Goal: Transaction & Acquisition: Purchase product/service

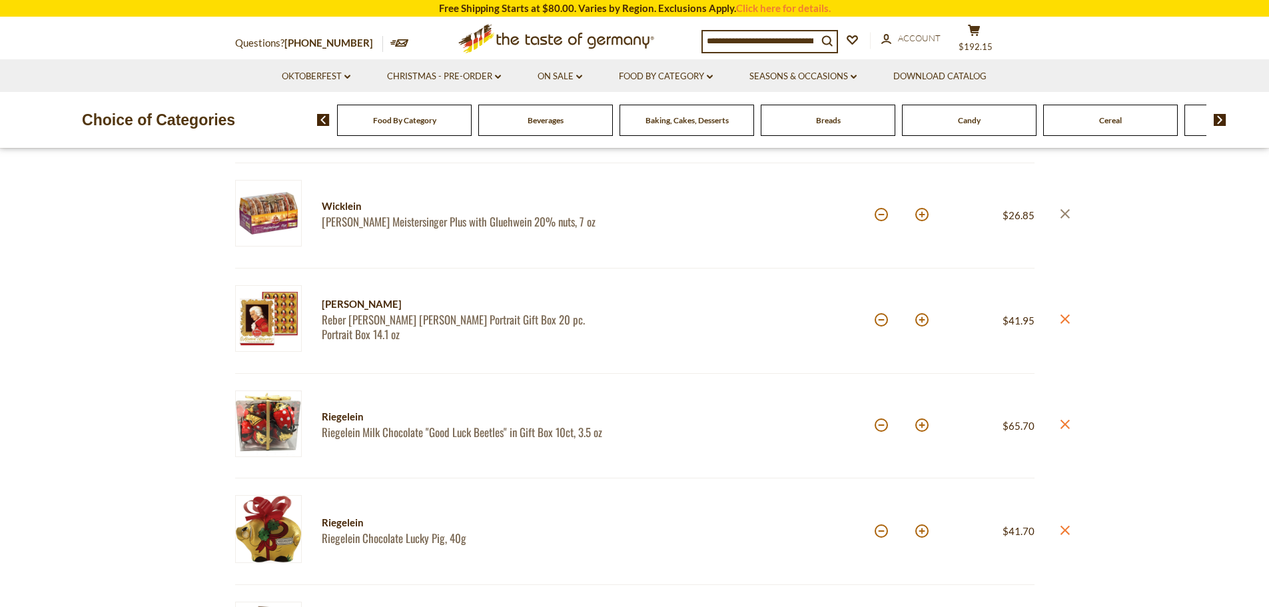
click at [1064, 215] on icon at bounding box center [1064, 213] width 9 height 9
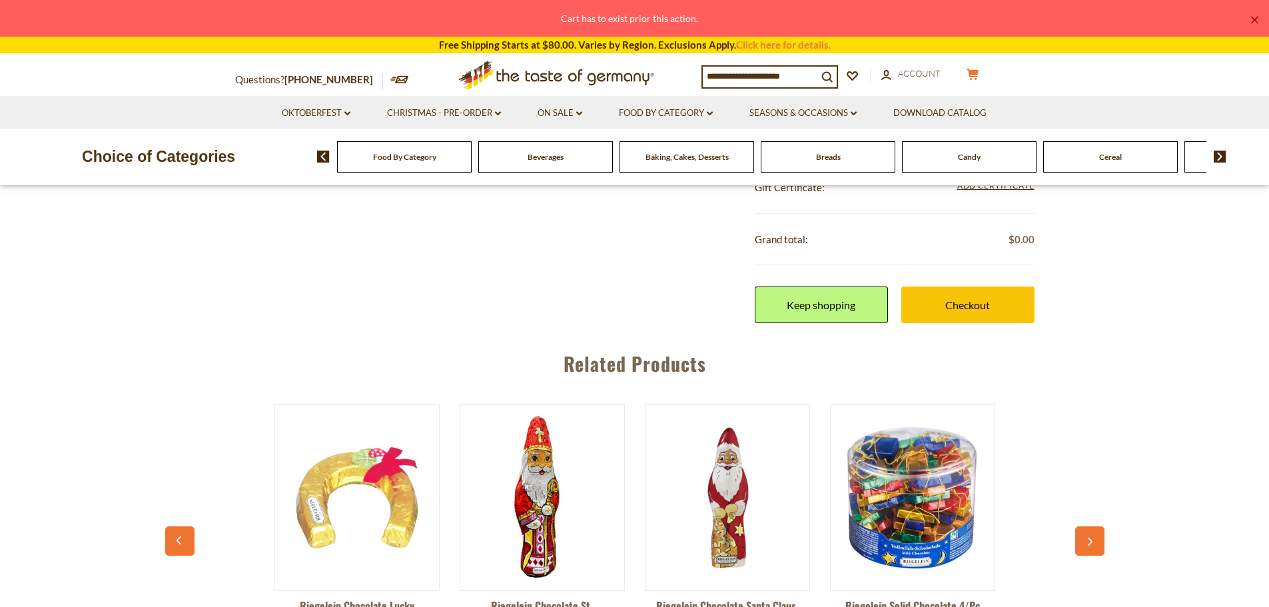
click at [978, 75] on icon at bounding box center [972, 74] width 12 height 11
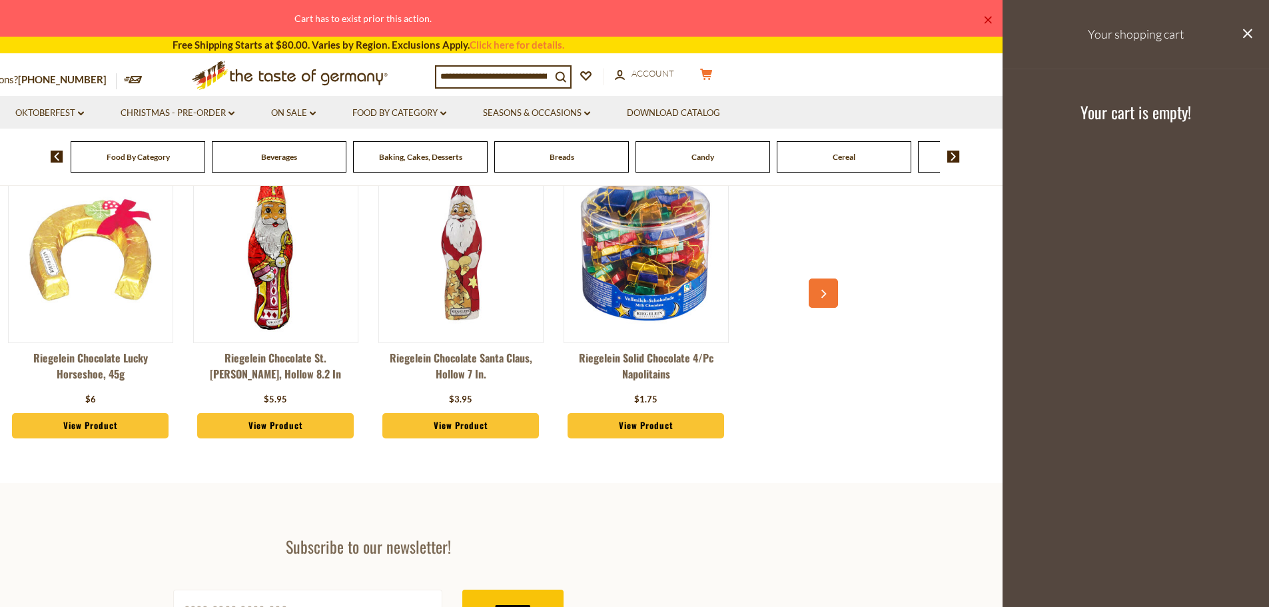
scroll to position [466, 0]
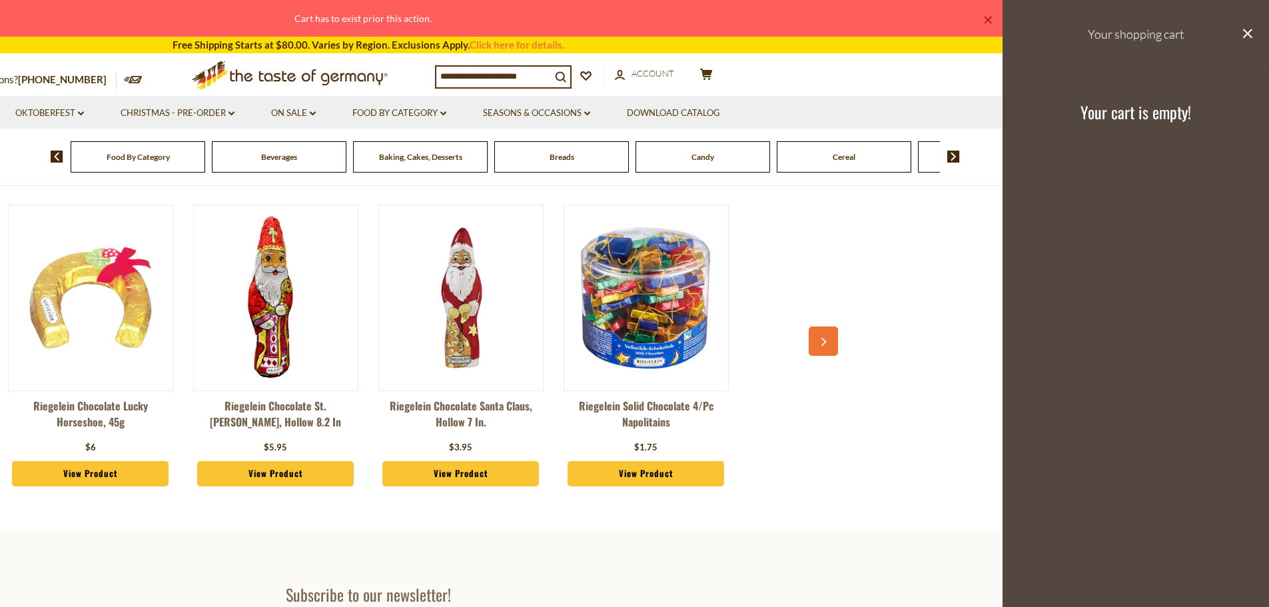
click at [824, 339] on icon "button" at bounding box center [823, 342] width 9 height 9
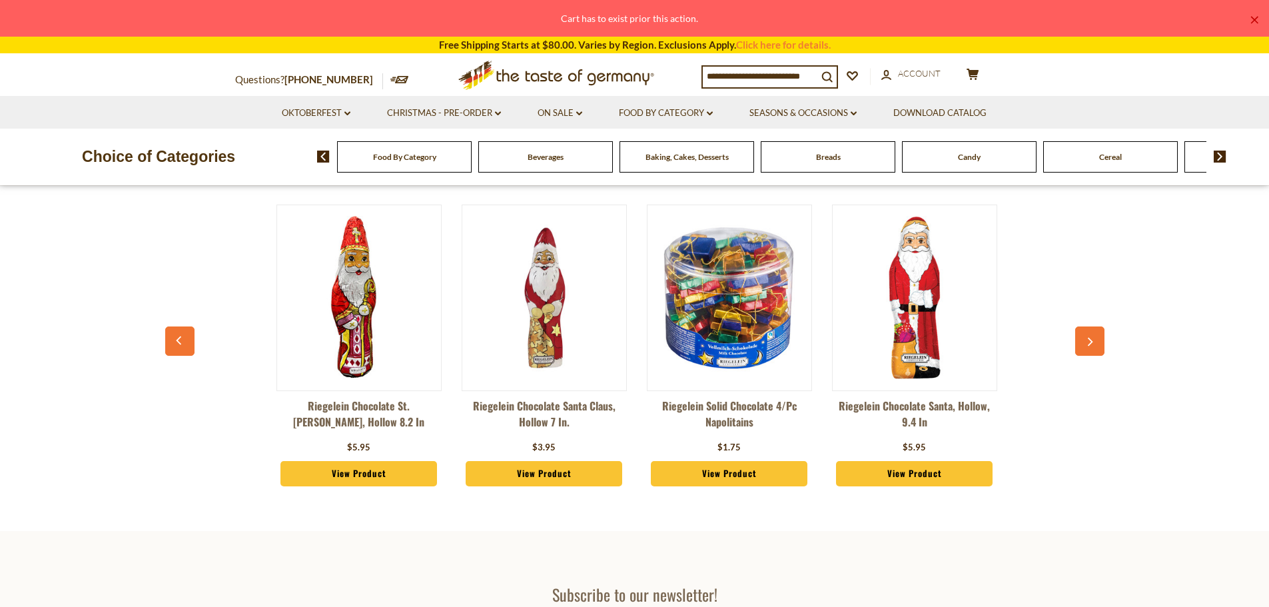
scroll to position [0, 185]
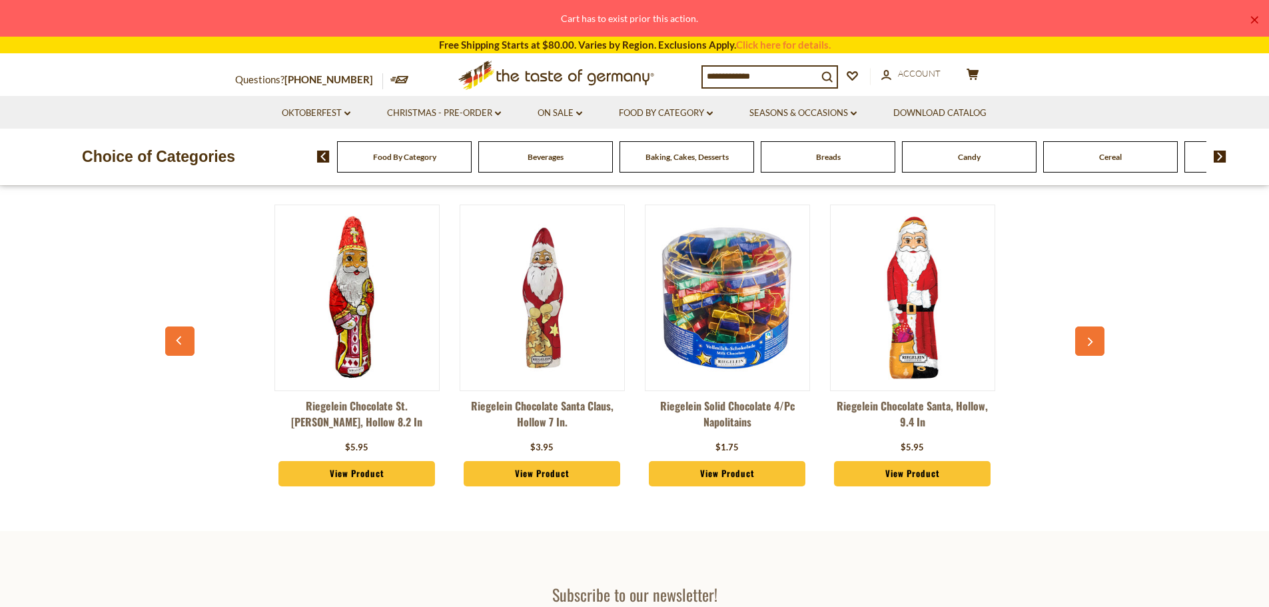
click at [1085, 341] on icon "button" at bounding box center [1089, 342] width 9 height 9
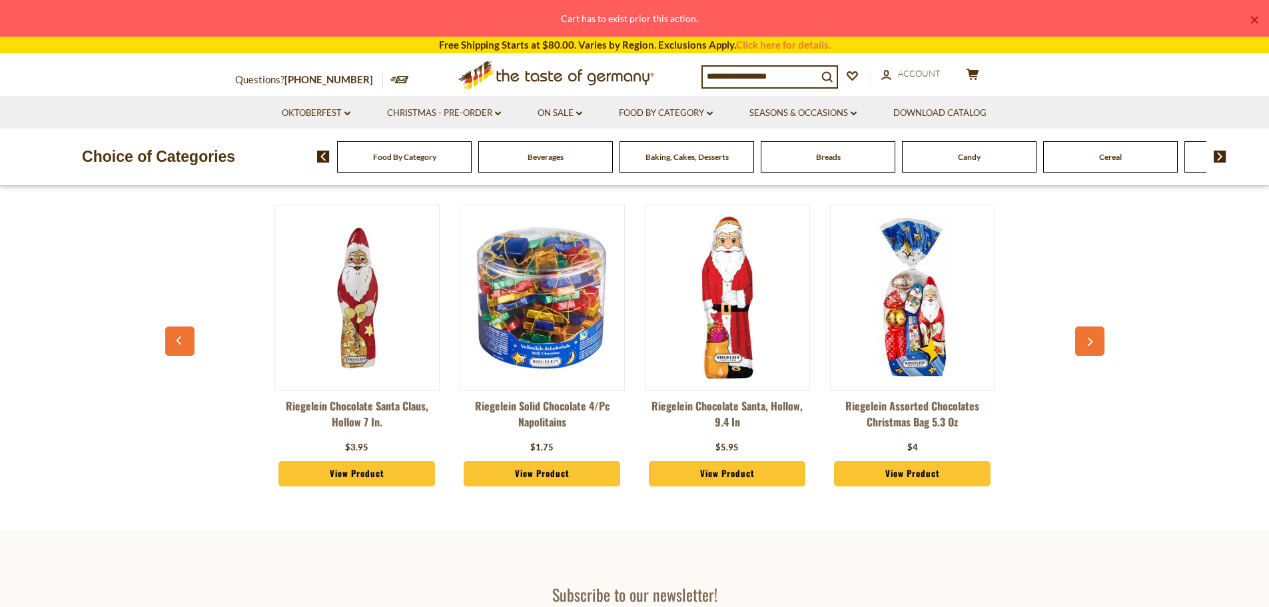
click at [1085, 341] on icon "button" at bounding box center [1089, 342] width 9 height 9
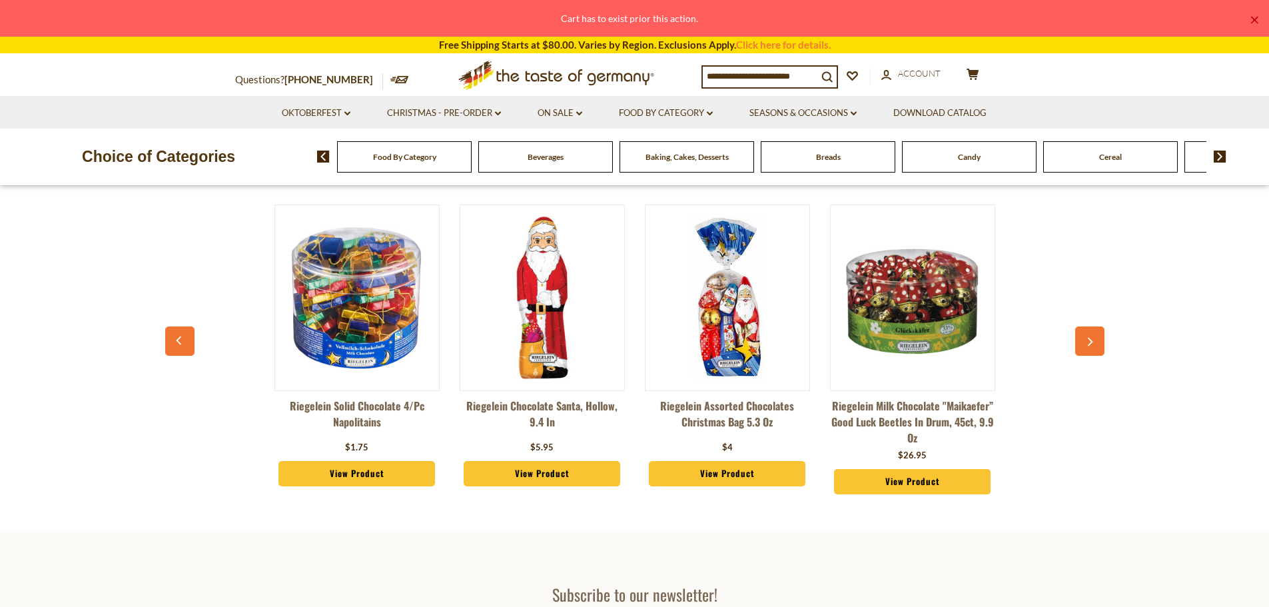
click at [1086, 342] on icon "button" at bounding box center [1089, 342] width 9 height 9
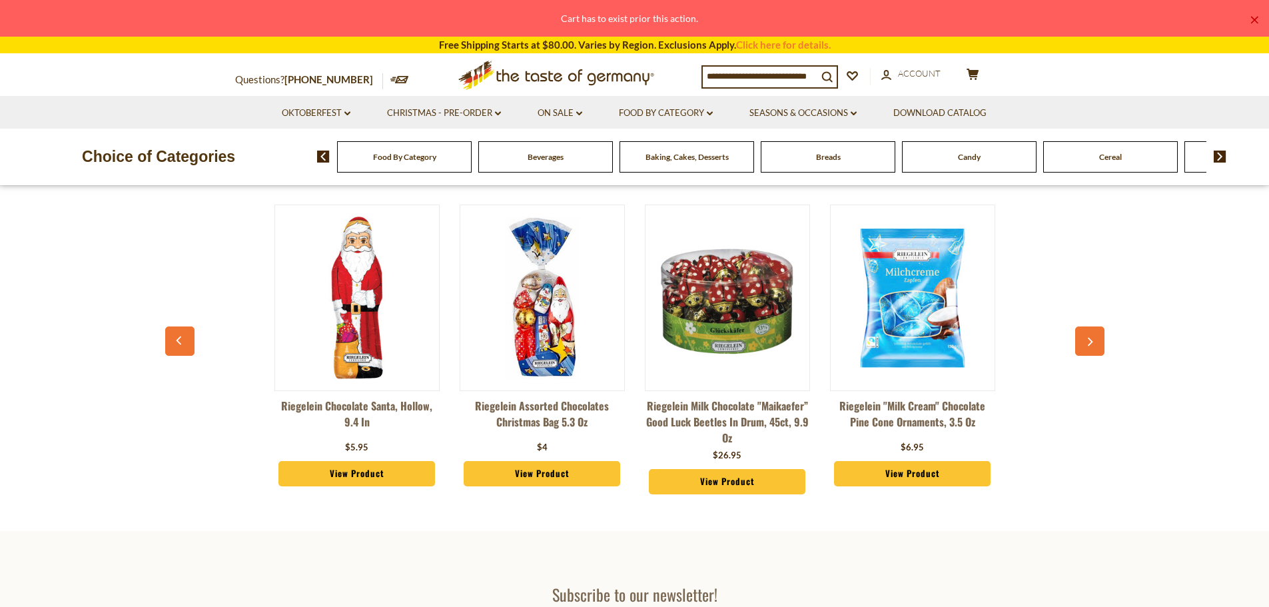
click at [1086, 342] on icon "button" at bounding box center [1089, 342] width 9 height 9
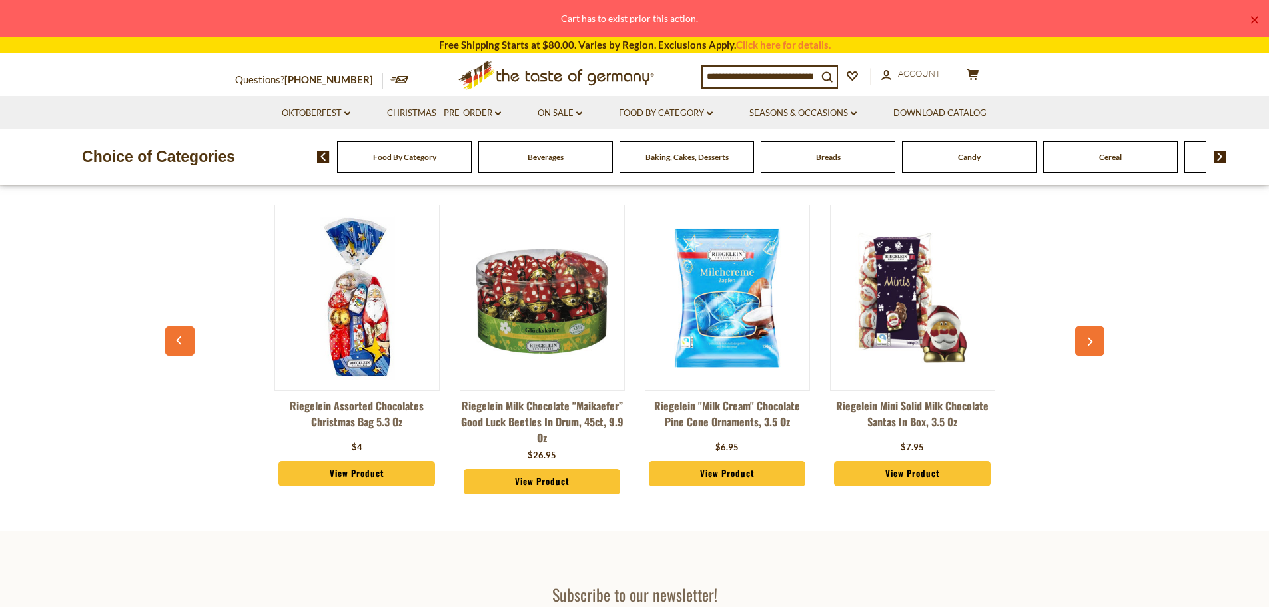
click at [1086, 342] on icon "button" at bounding box center [1089, 342] width 9 height 9
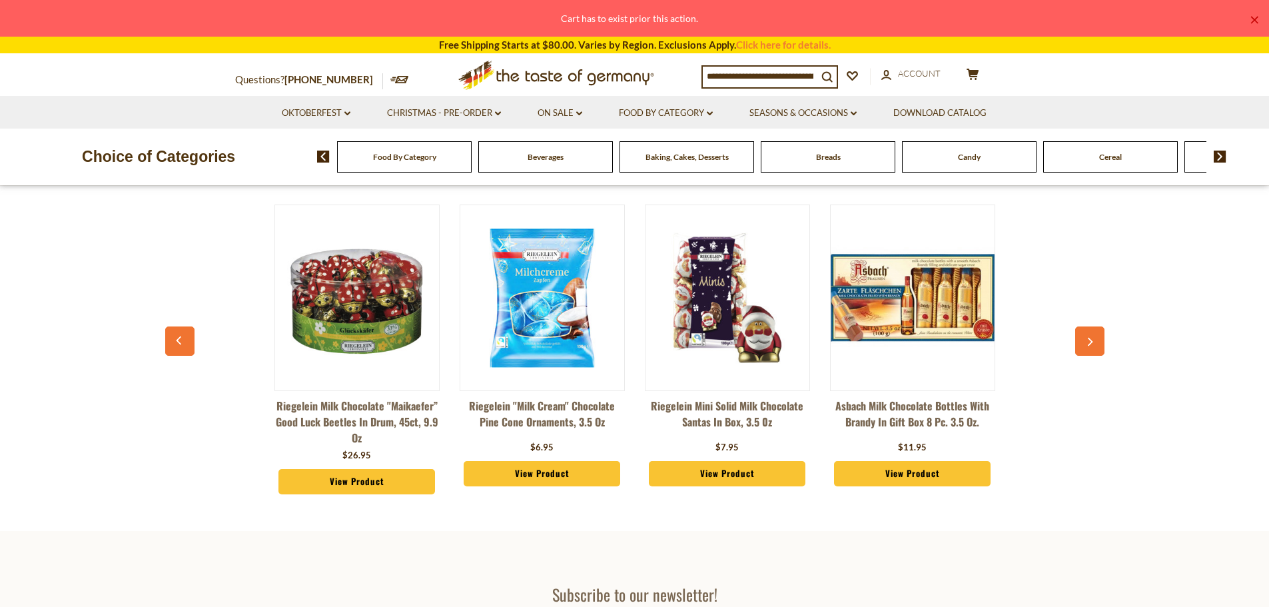
click at [1090, 342] on icon "button" at bounding box center [1089, 342] width 9 height 9
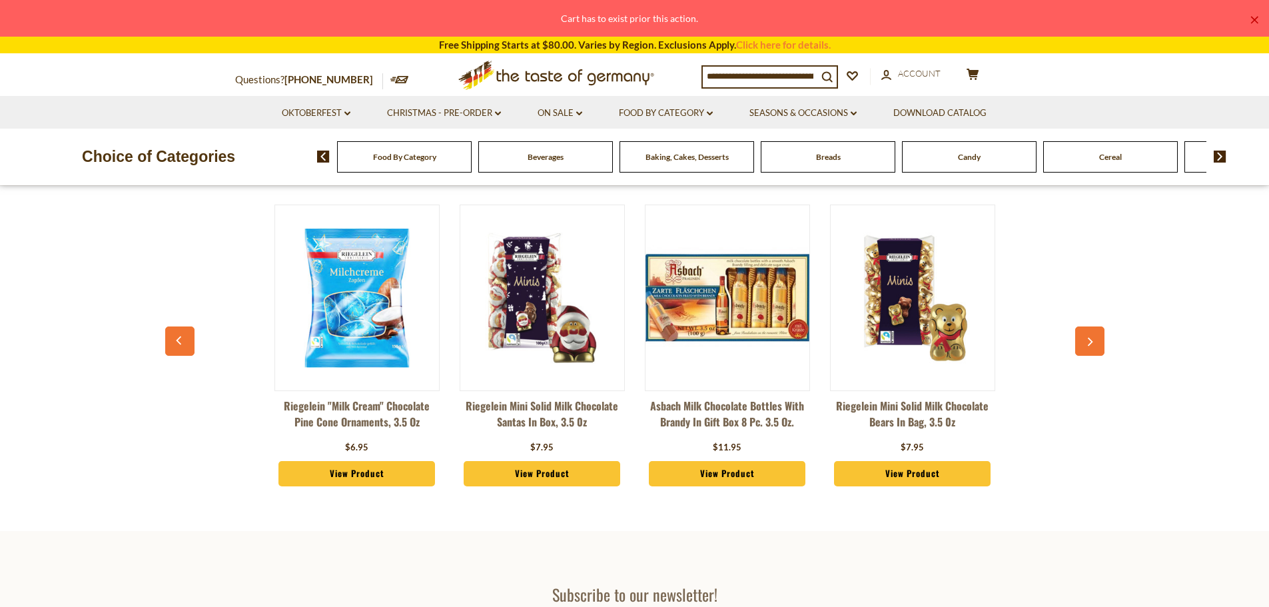
click at [1088, 344] on icon "button" at bounding box center [1089, 342] width 9 height 9
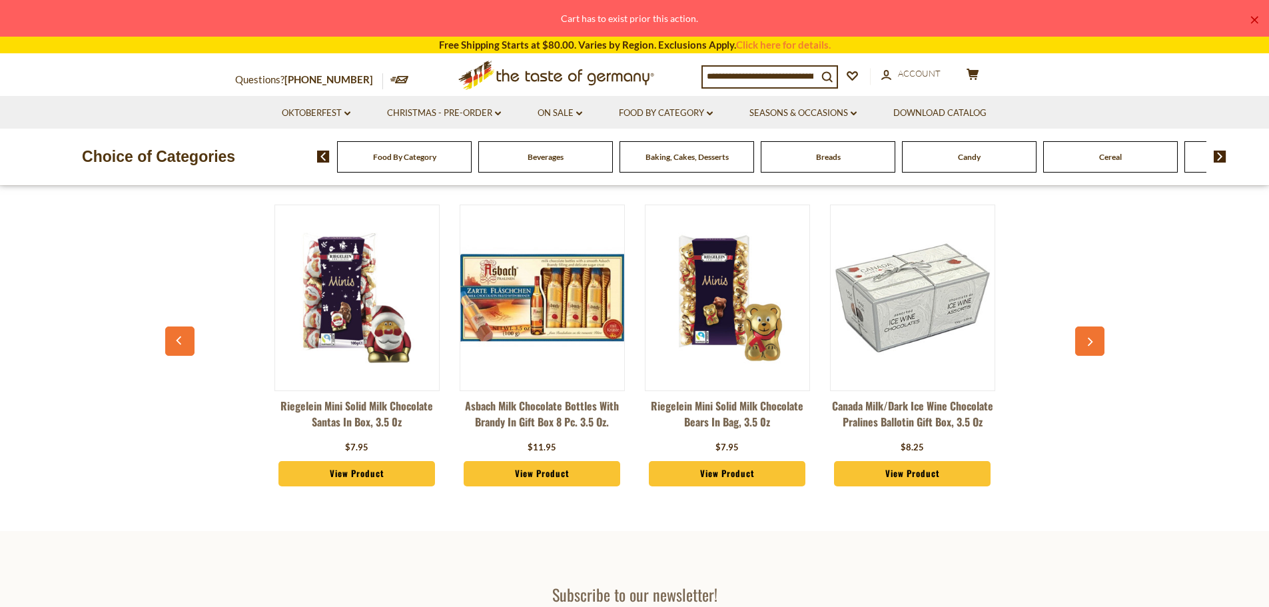
click at [1088, 344] on icon "button" at bounding box center [1089, 342] width 9 height 9
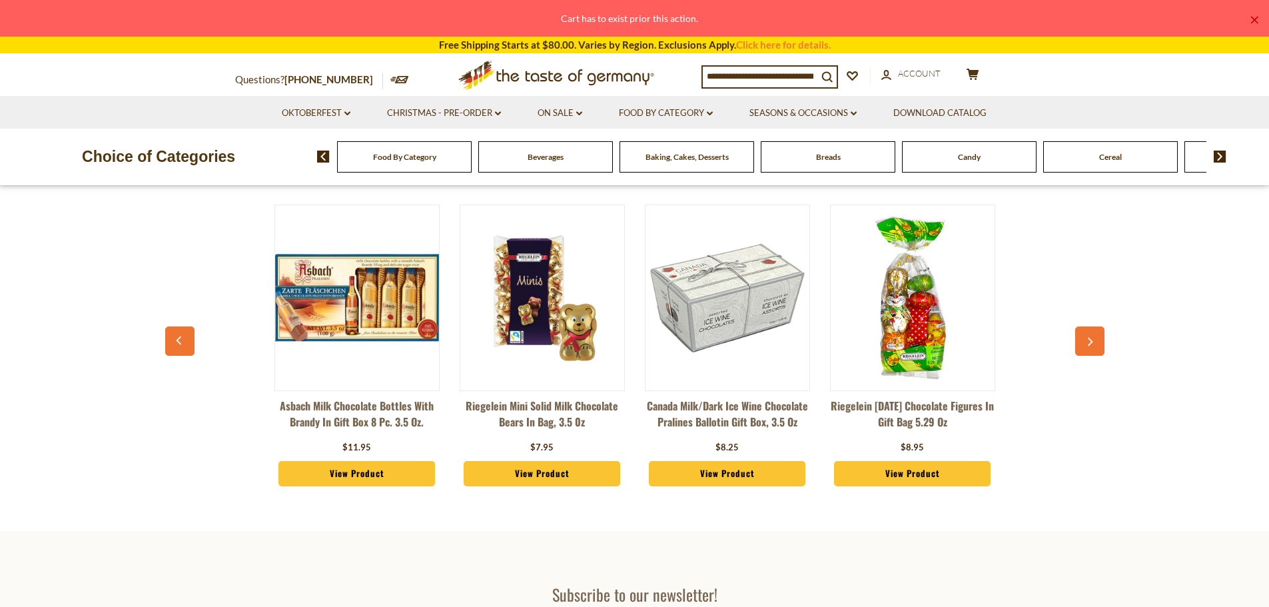
click at [1088, 344] on icon "button" at bounding box center [1089, 342] width 9 height 9
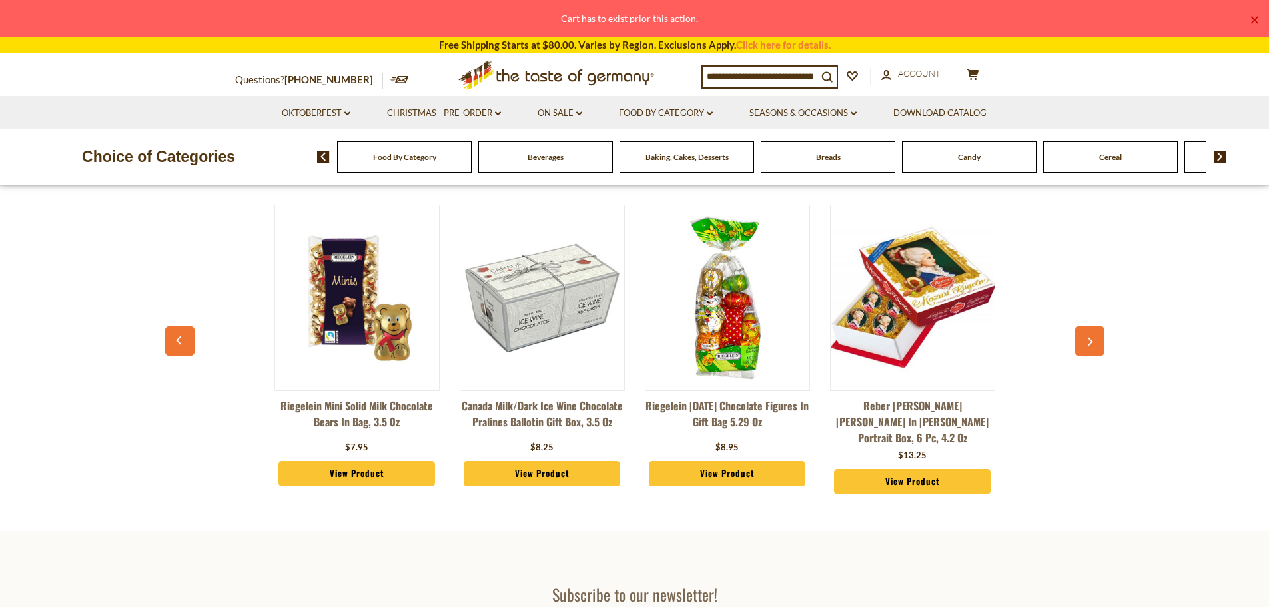
click at [1088, 344] on icon "button" at bounding box center [1089, 342] width 9 height 9
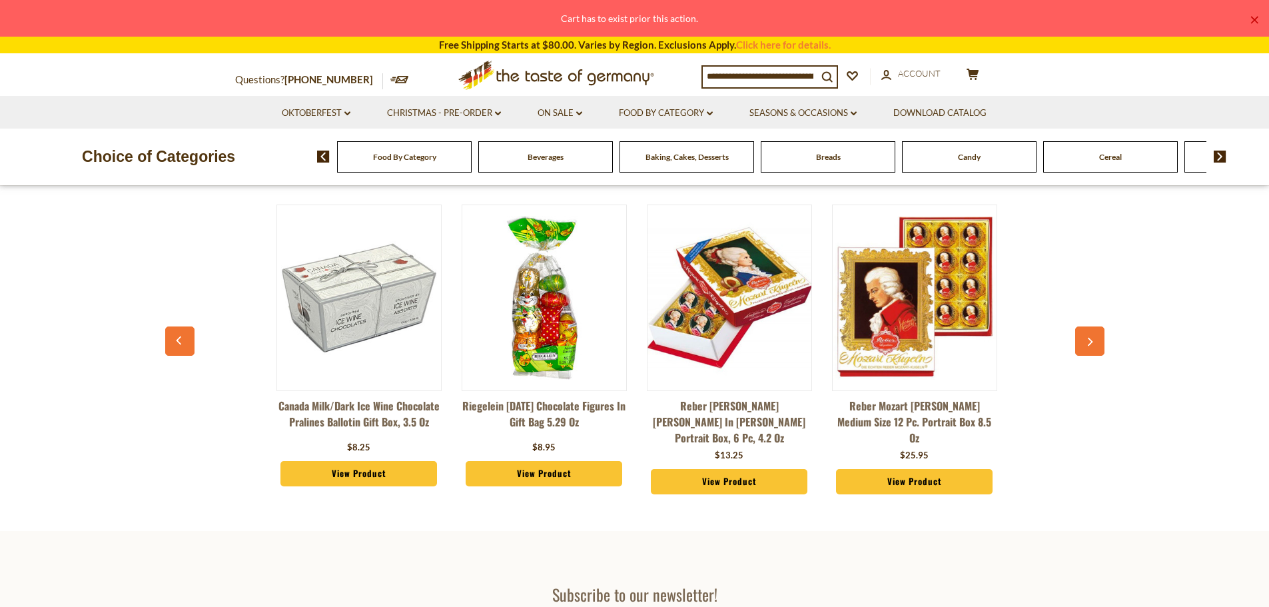
click at [1088, 344] on icon "button" at bounding box center [1089, 342] width 9 height 9
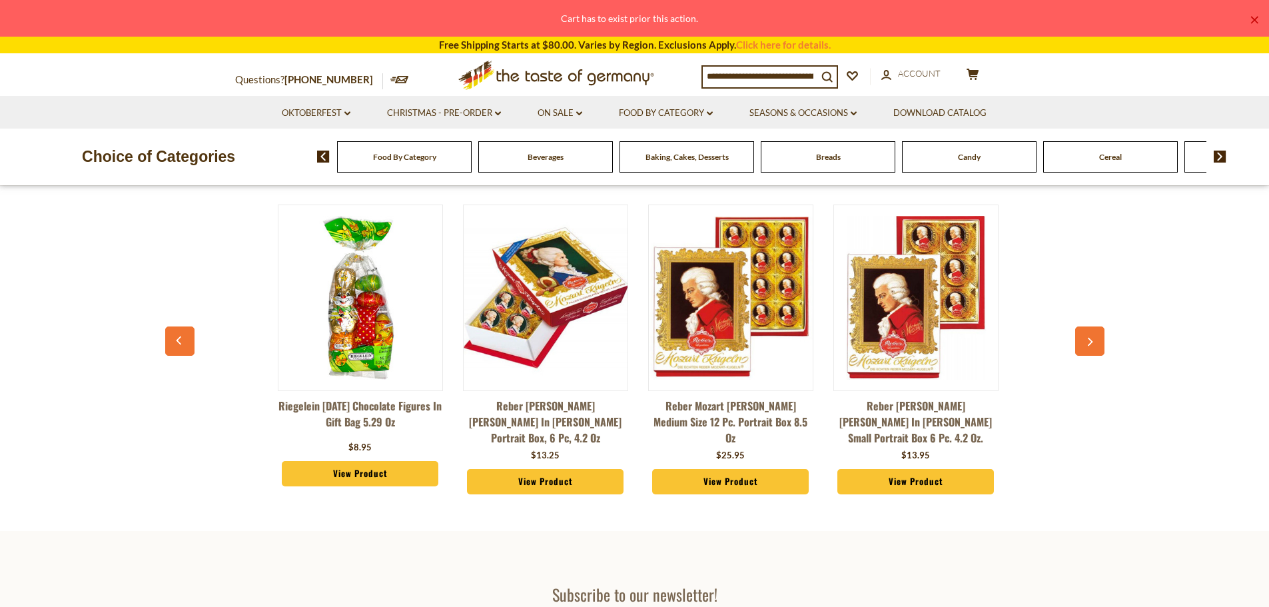
click at [1088, 344] on icon "button" at bounding box center [1089, 342] width 9 height 9
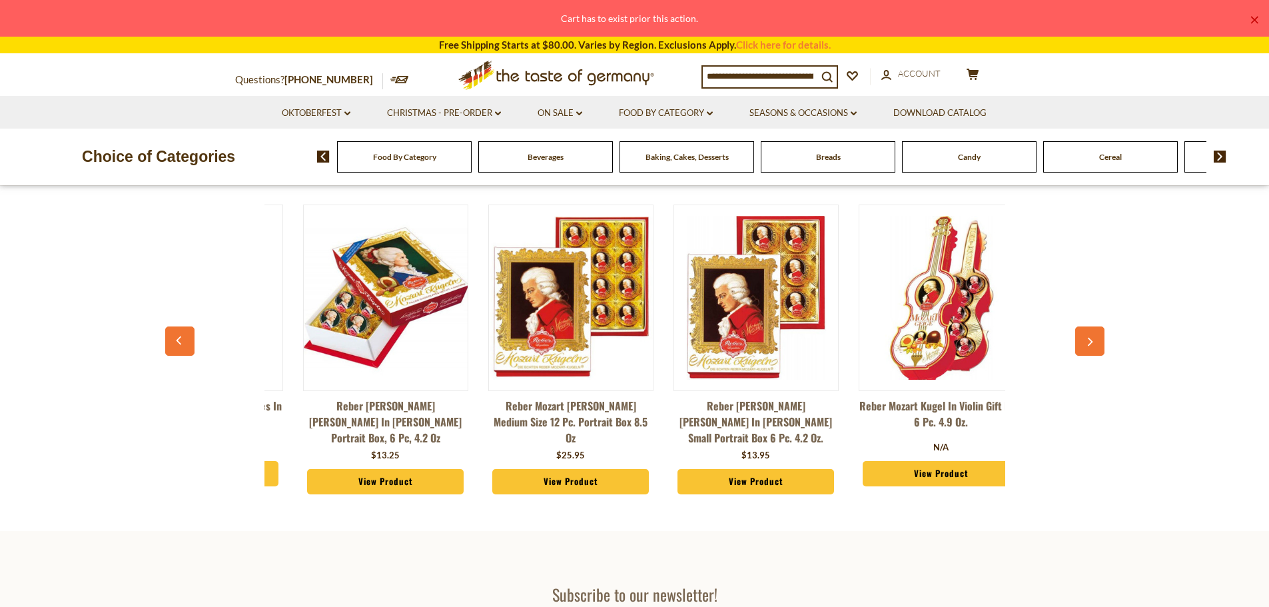
click at [1088, 344] on icon "button" at bounding box center [1089, 342] width 9 height 9
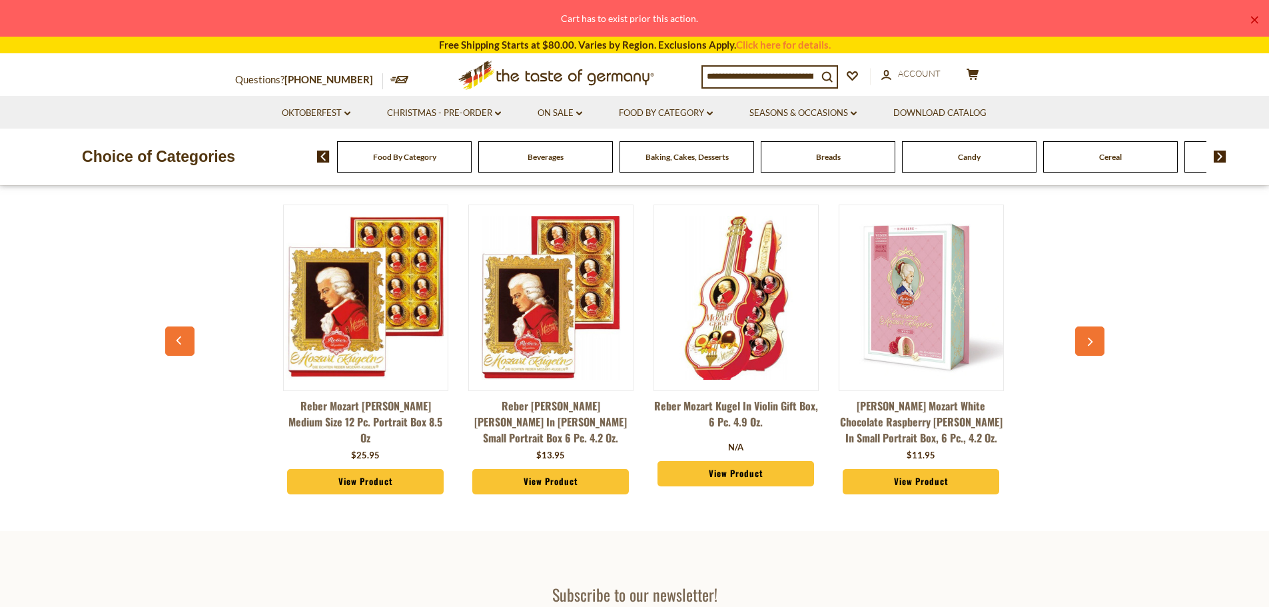
click at [1088, 344] on icon "button" at bounding box center [1089, 342] width 9 height 9
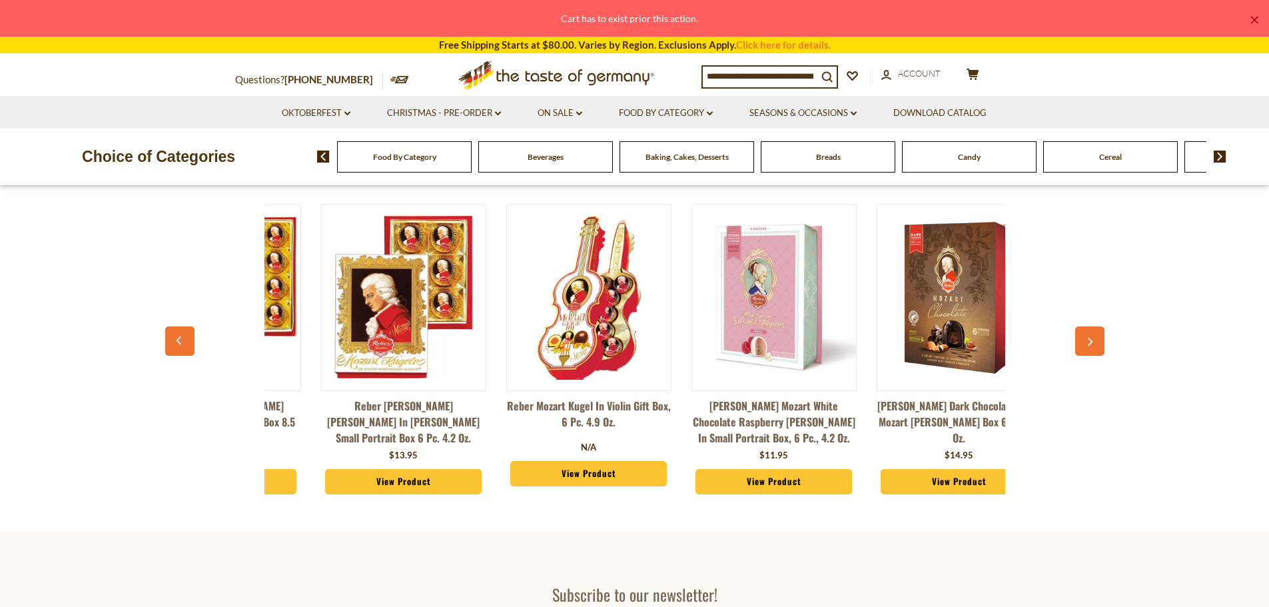
click at [1088, 344] on icon "button" at bounding box center [1089, 342] width 9 height 9
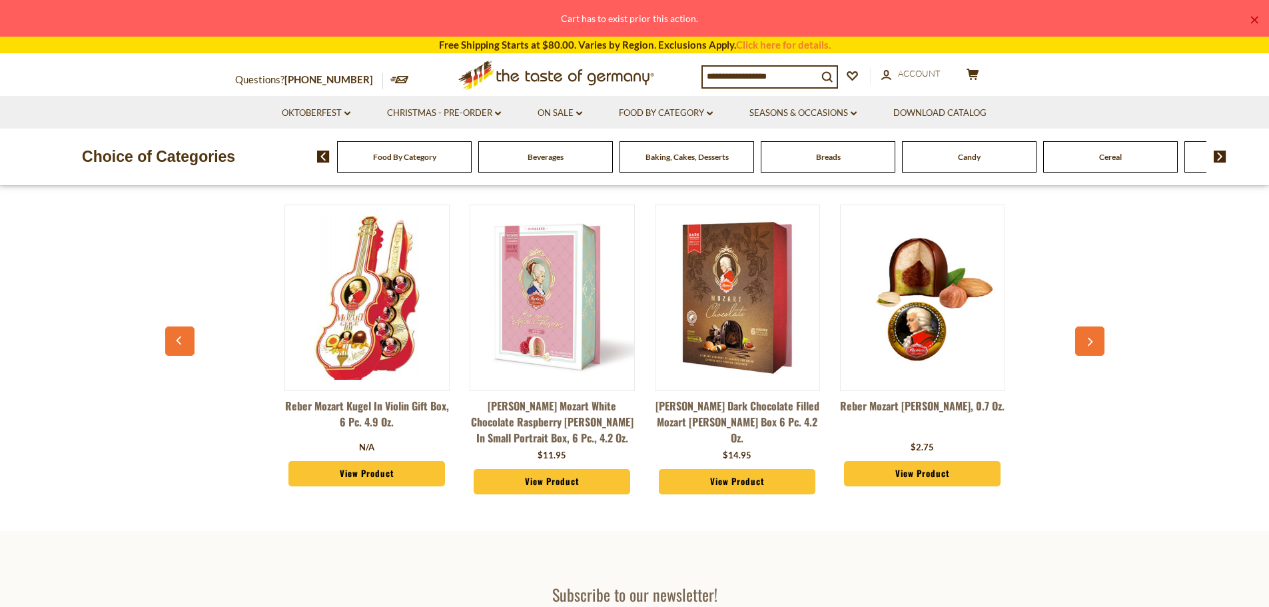
click at [1088, 344] on icon "button" at bounding box center [1089, 342] width 9 height 9
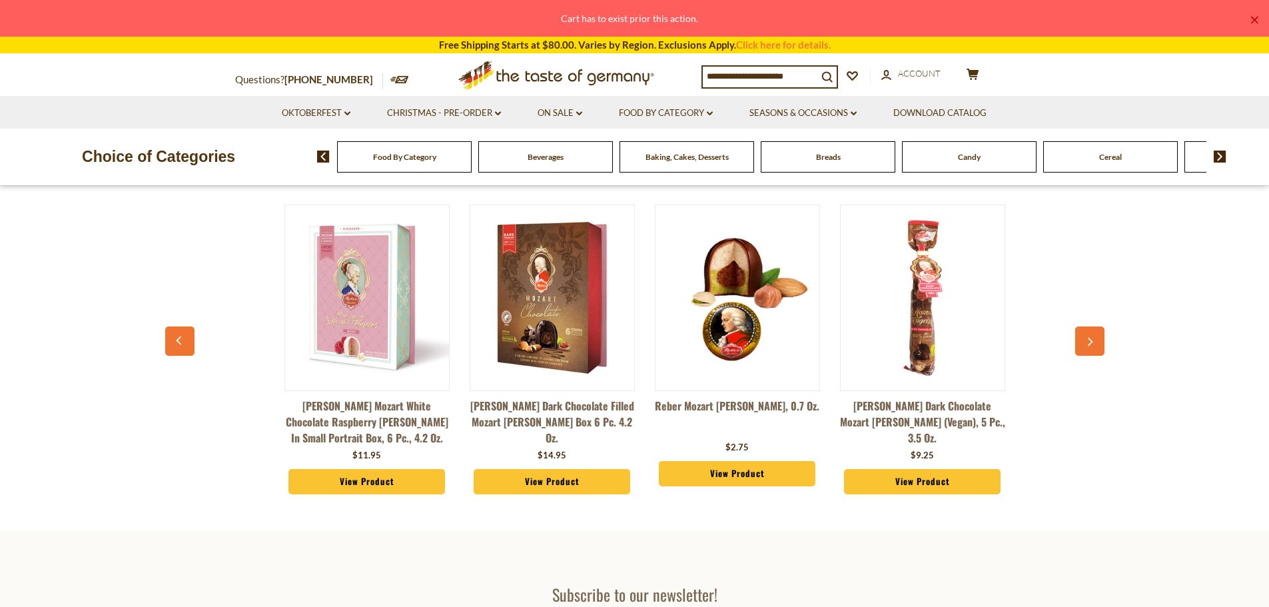
click at [1088, 344] on icon "button" at bounding box center [1089, 342] width 9 height 9
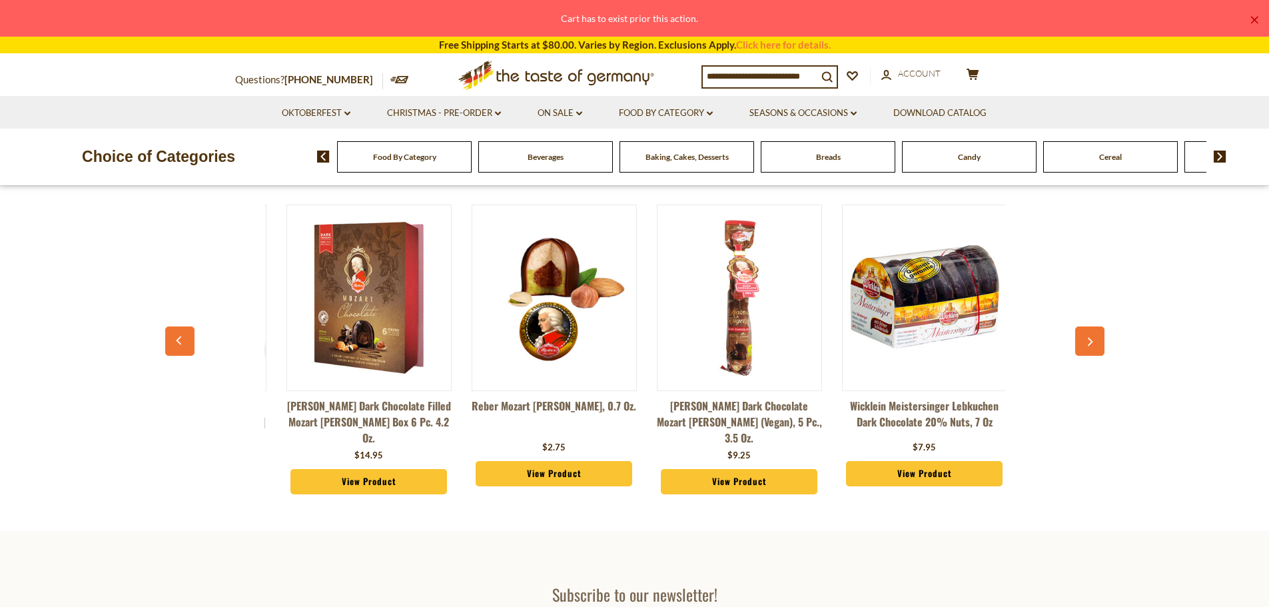
scroll to position [0, 3323]
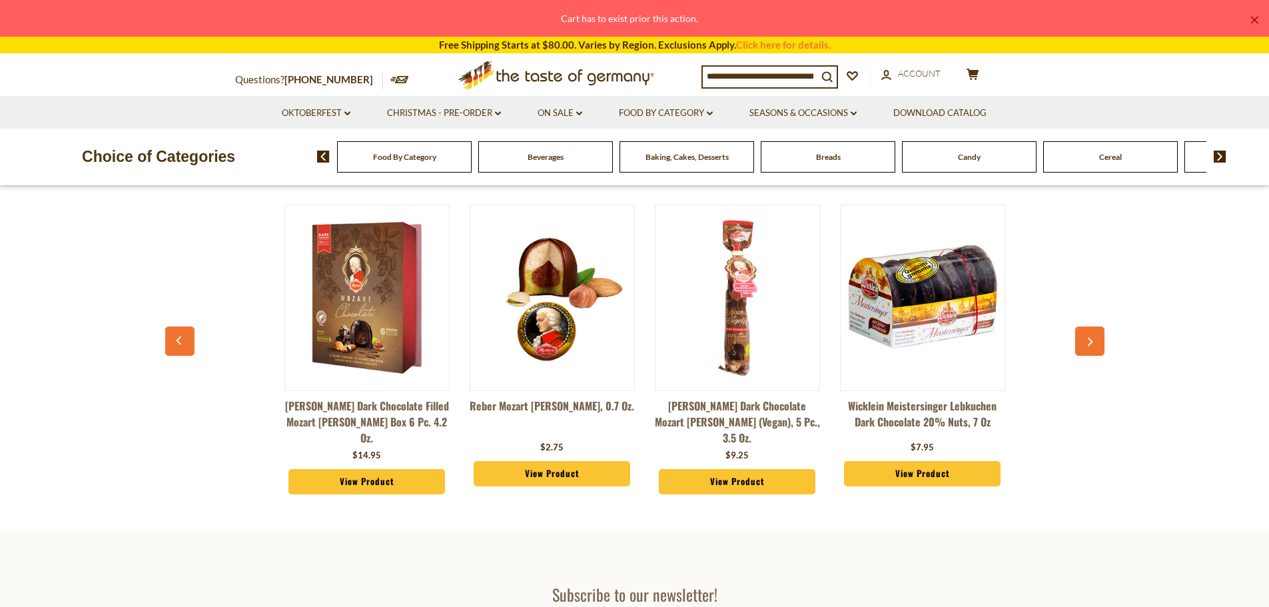
click at [1088, 344] on icon "button" at bounding box center [1089, 342] width 9 height 9
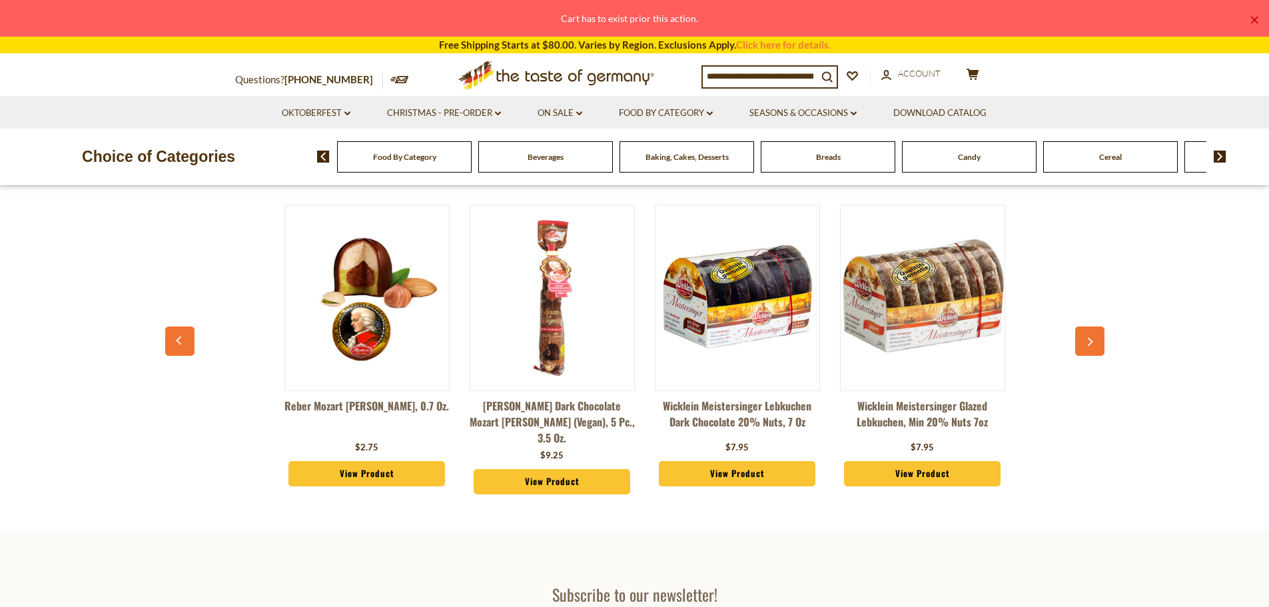
click at [1088, 344] on icon "button" at bounding box center [1089, 342] width 9 height 9
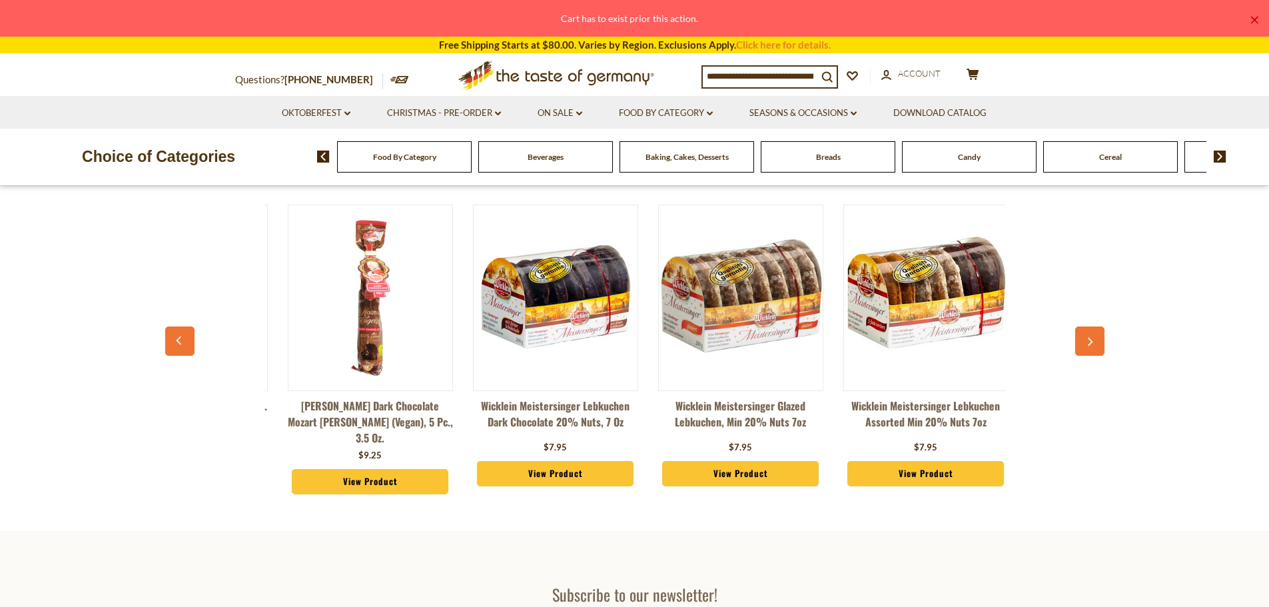
click at [1088, 344] on icon "button" at bounding box center [1089, 342] width 9 height 9
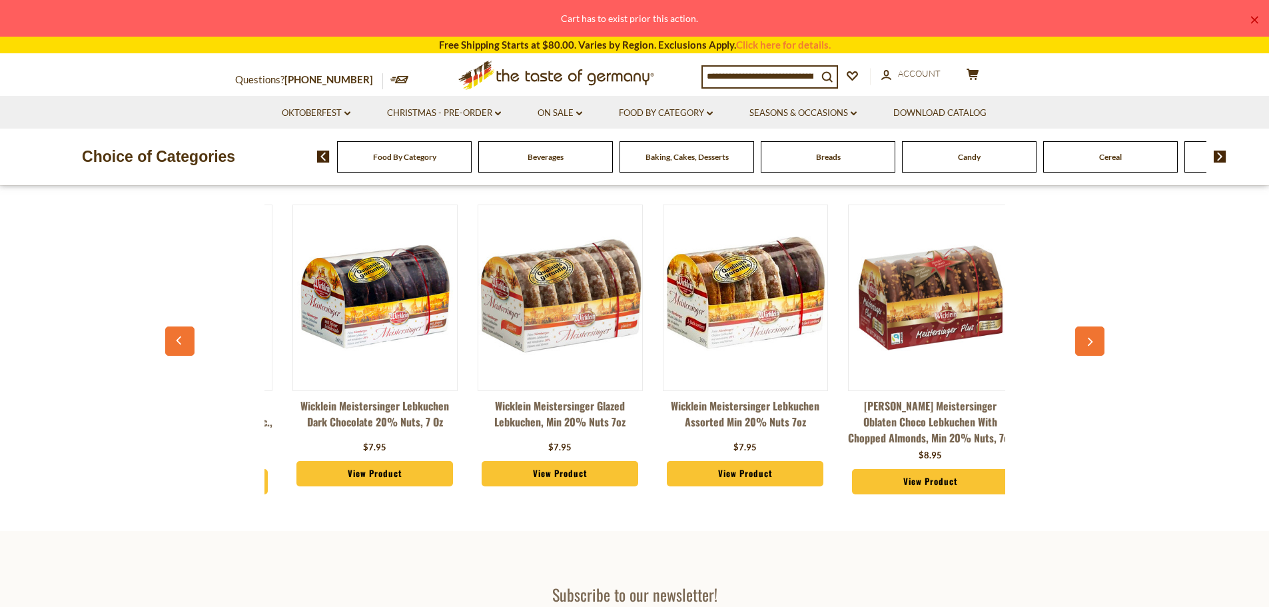
click at [1088, 344] on icon "button" at bounding box center [1089, 342] width 9 height 9
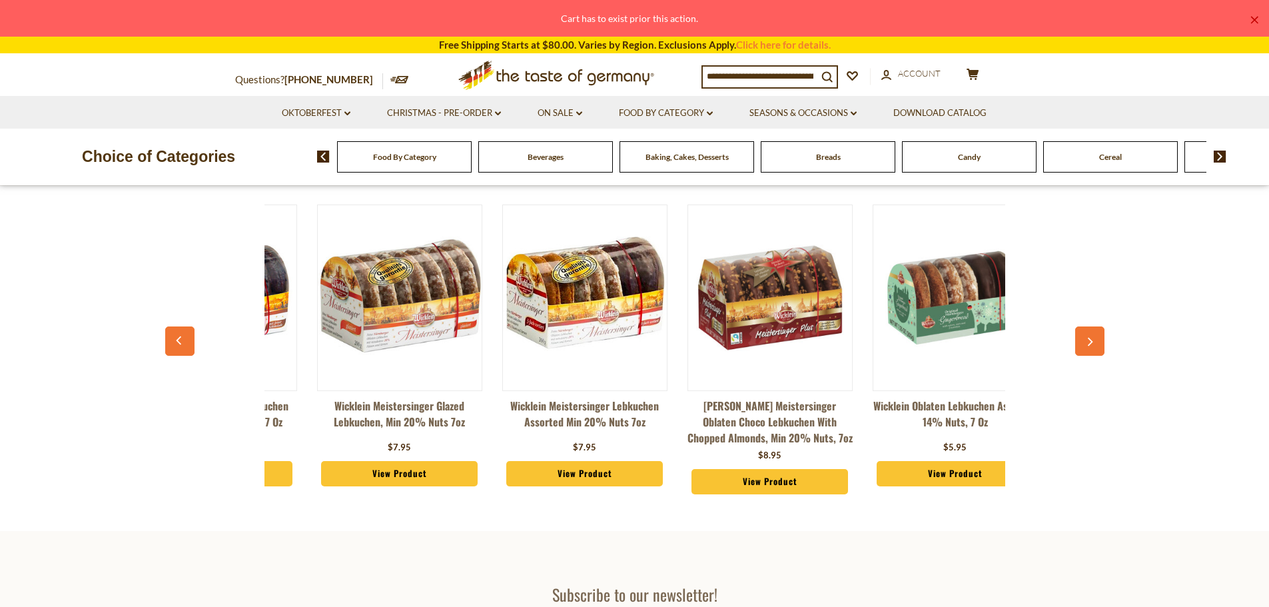
click at [1088, 344] on icon "button" at bounding box center [1089, 342] width 9 height 9
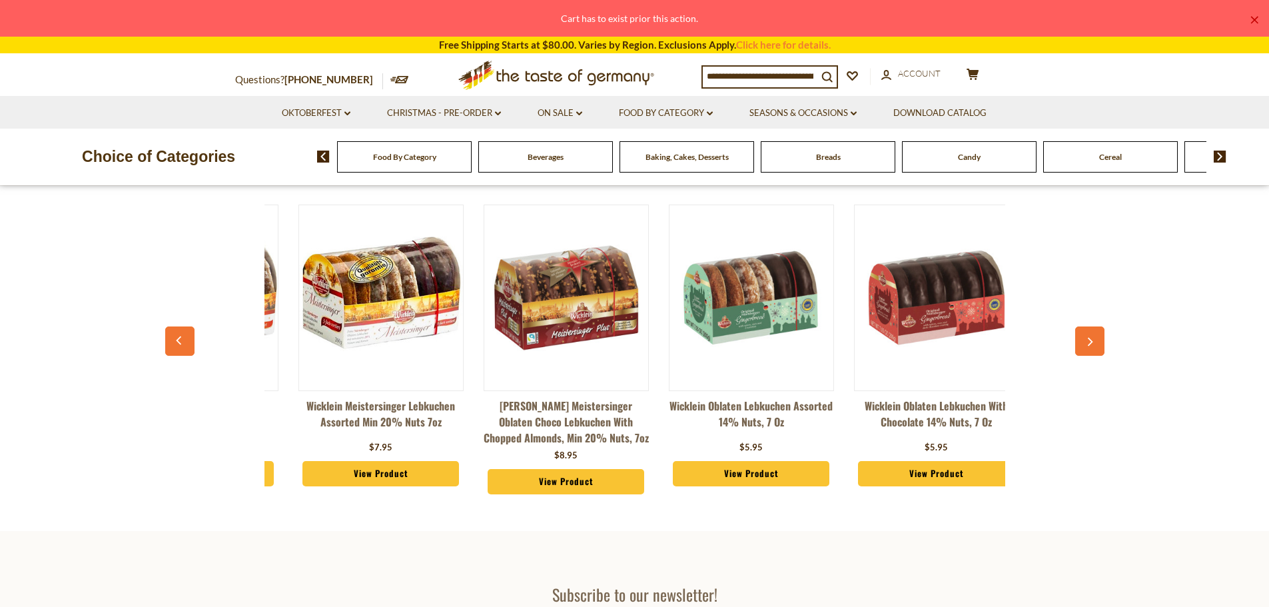
click at [1087, 344] on icon "button" at bounding box center [1089, 342] width 9 height 9
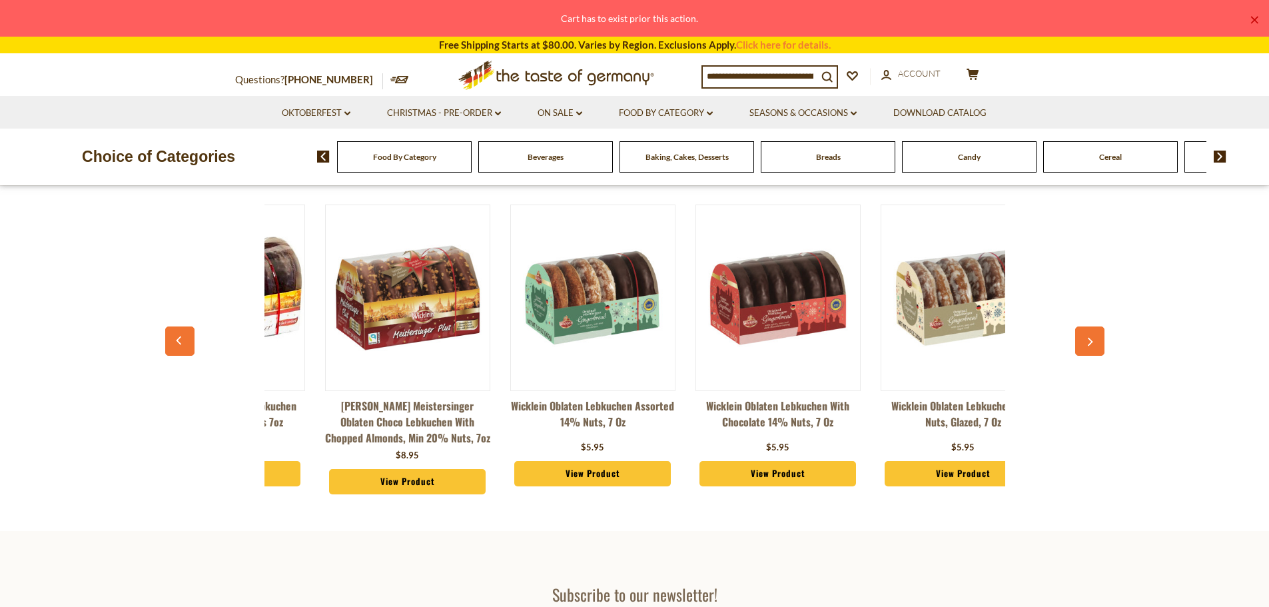
scroll to position [0, 4422]
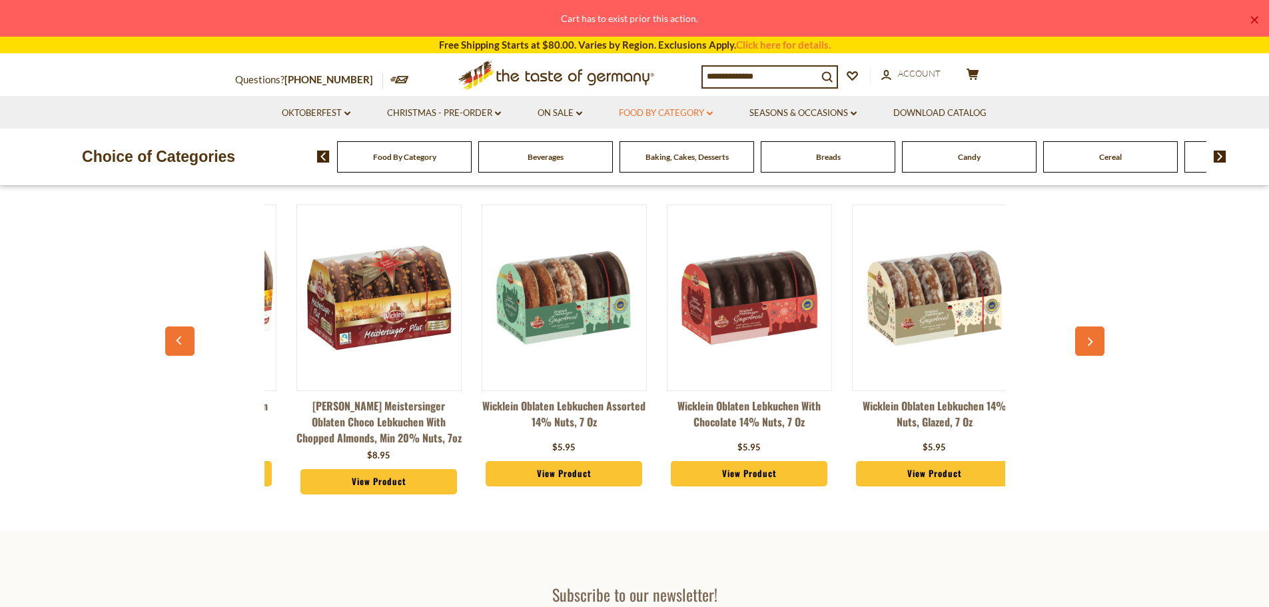
click at [648, 116] on link "Food By Category dropdown_arrow" at bounding box center [666, 113] width 94 height 15
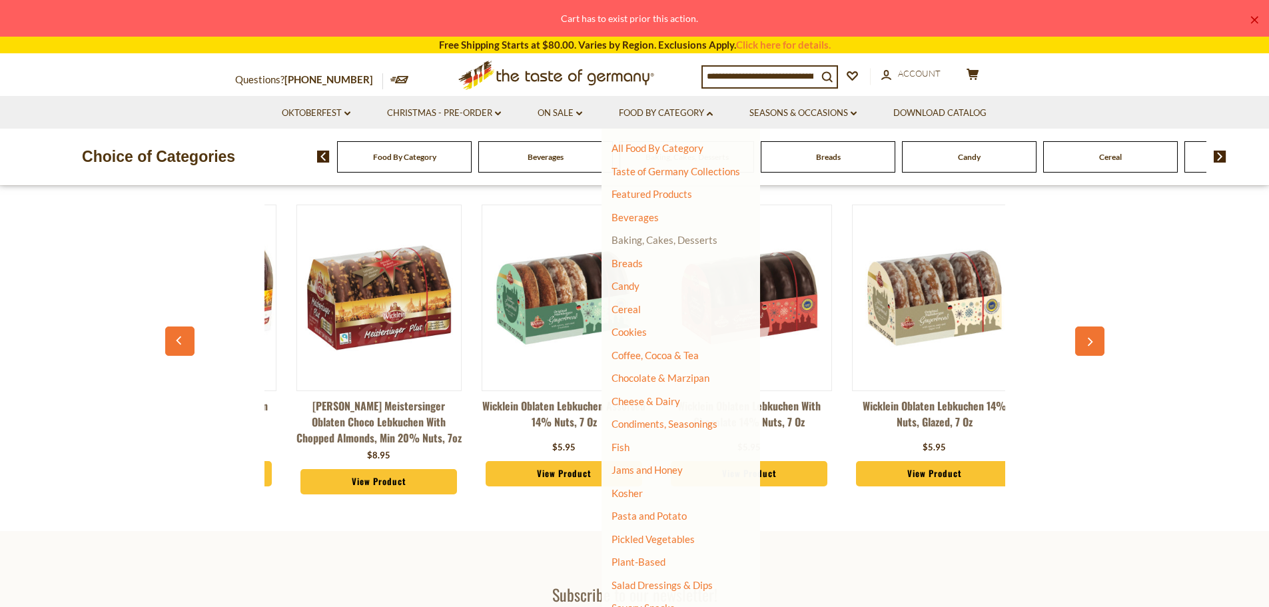
click at [662, 238] on link "Baking, Cakes, Desserts" at bounding box center [664, 240] width 106 height 12
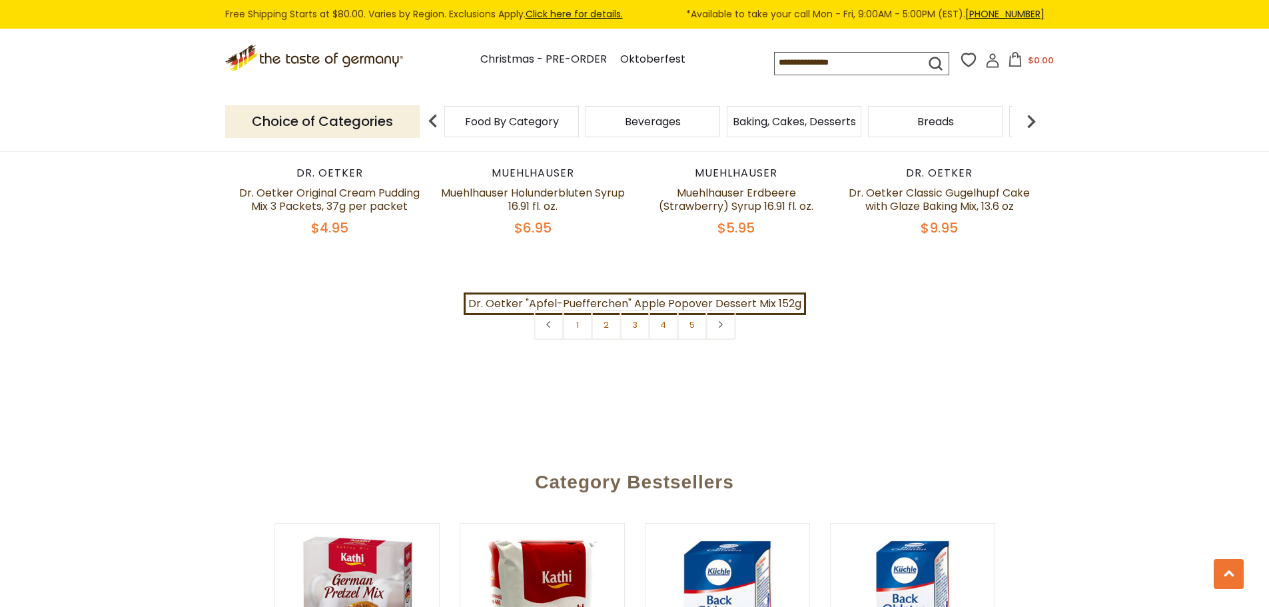
scroll to position [2997, 0]
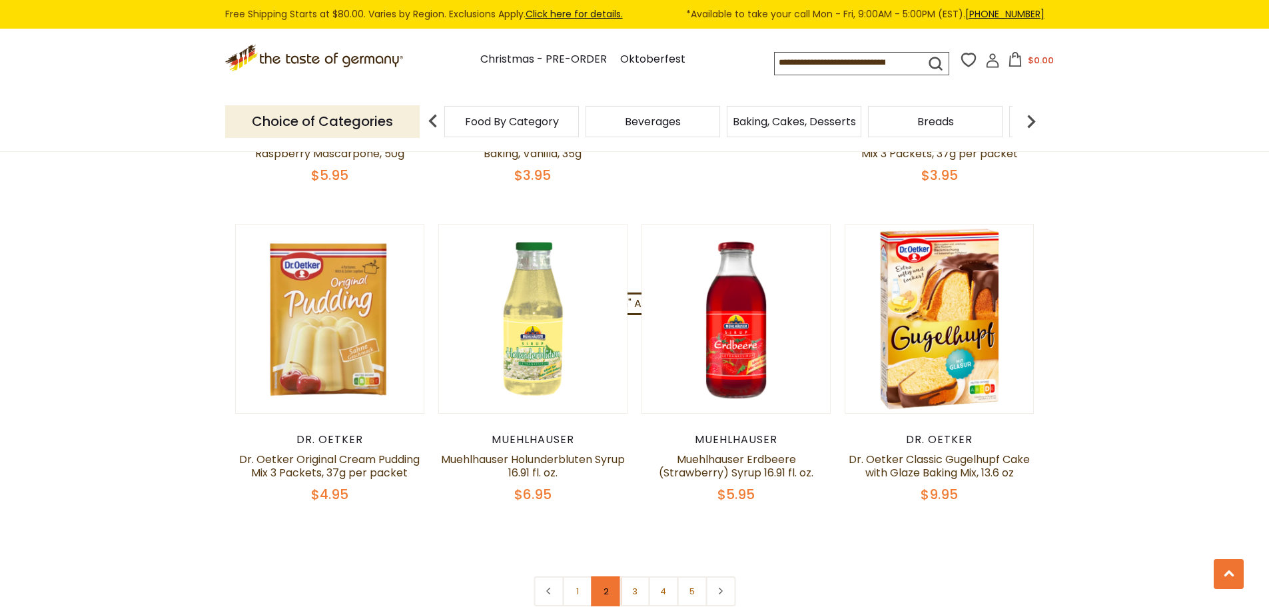
click at [612, 579] on link "2" at bounding box center [606, 591] width 30 height 30
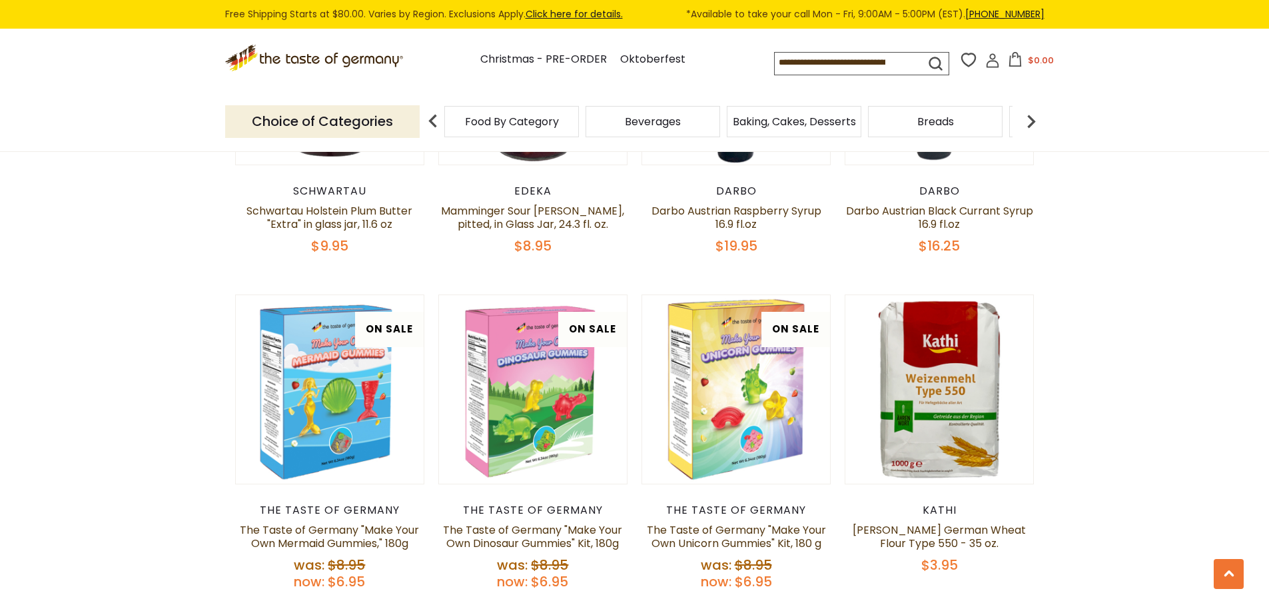
scroll to position [3220, 0]
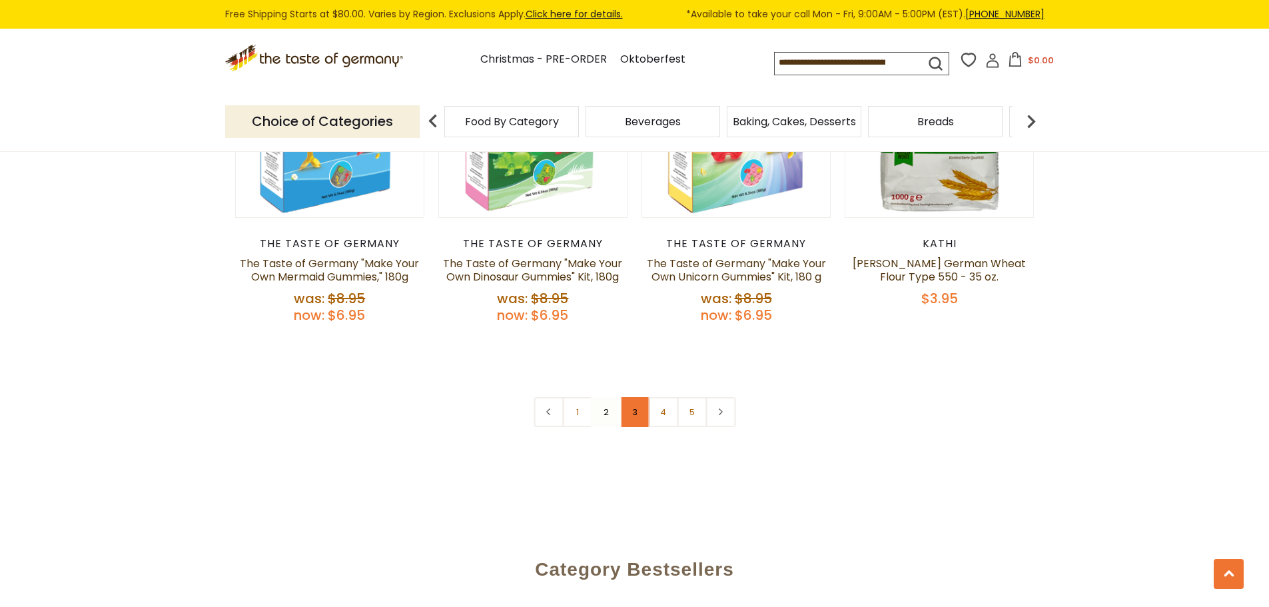
click at [639, 397] on link "3" at bounding box center [634, 412] width 30 height 30
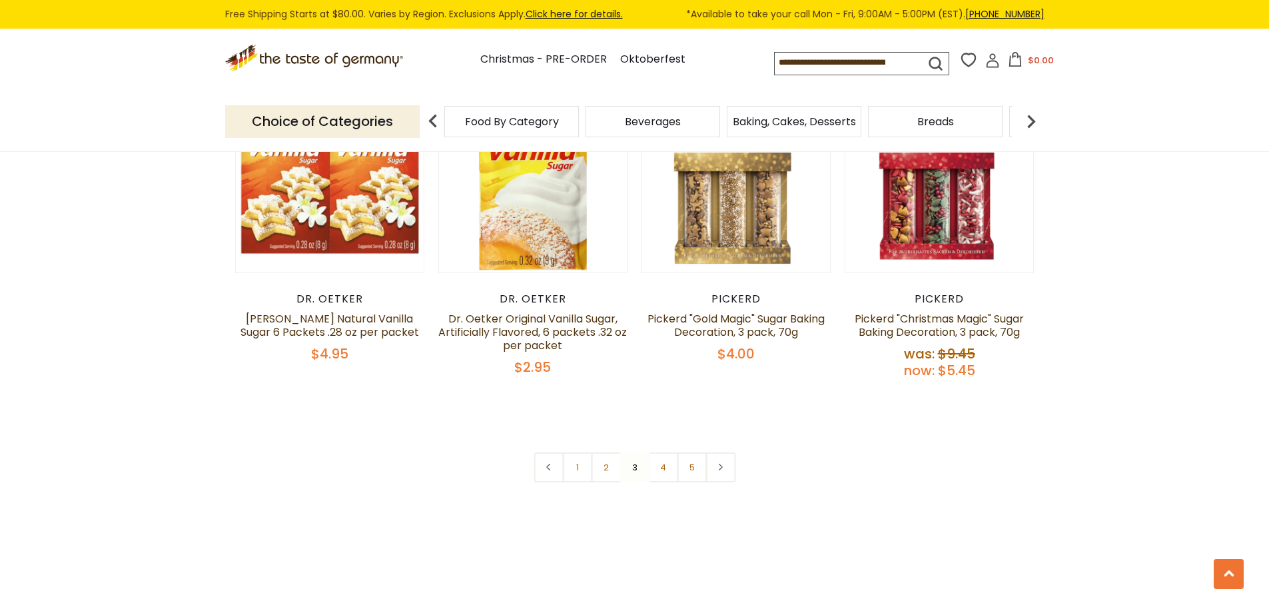
scroll to position [3286, 0]
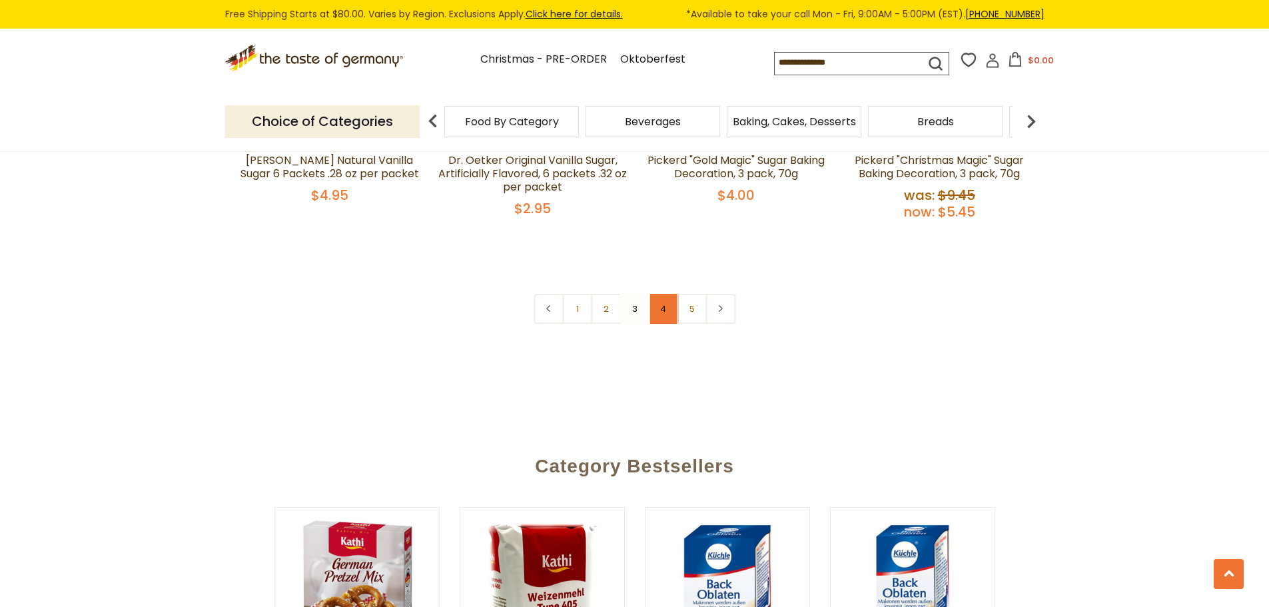
click at [661, 324] on link "4" at bounding box center [663, 309] width 30 height 30
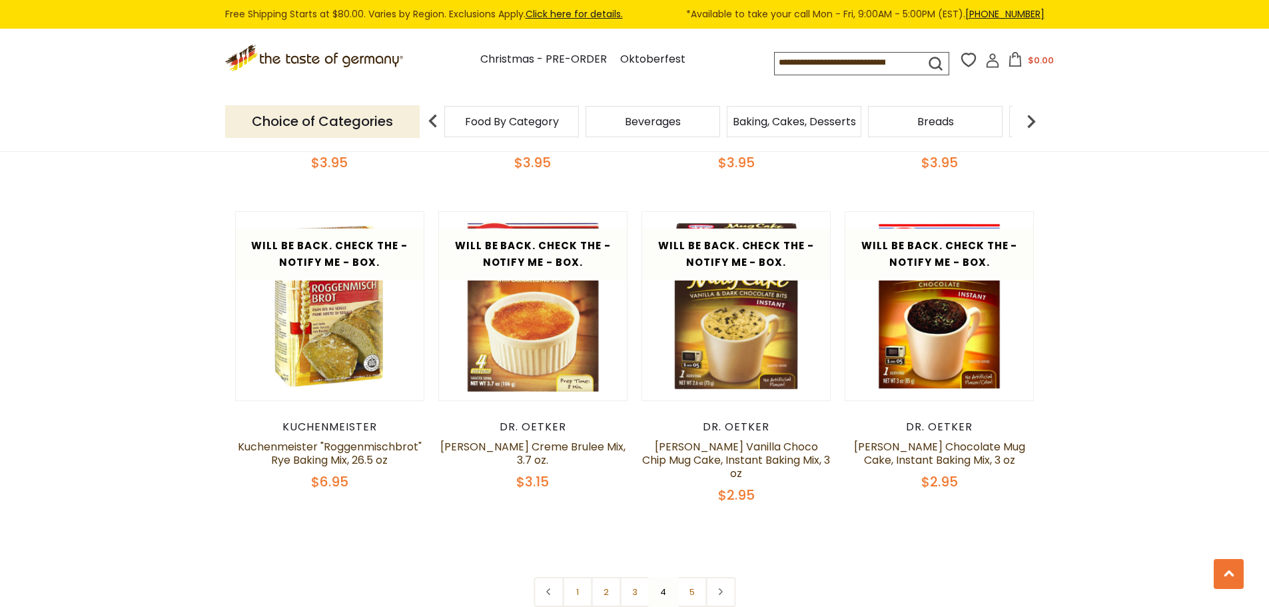
scroll to position [3020, 0]
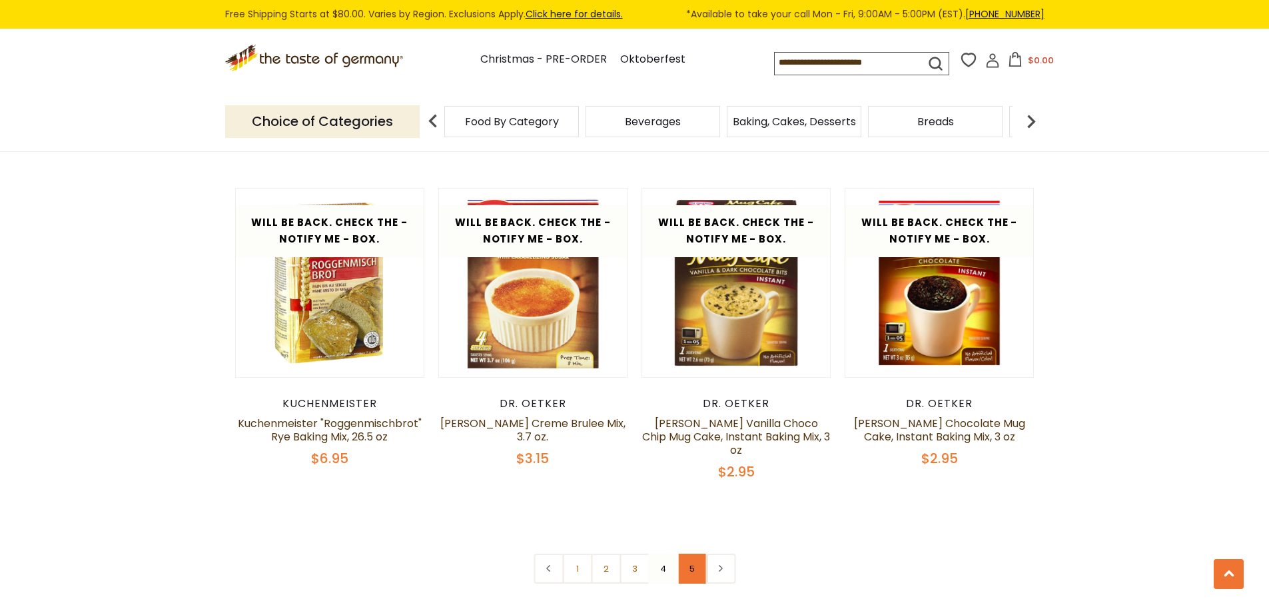
click at [693, 554] on link "5" at bounding box center [692, 569] width 30 height 30
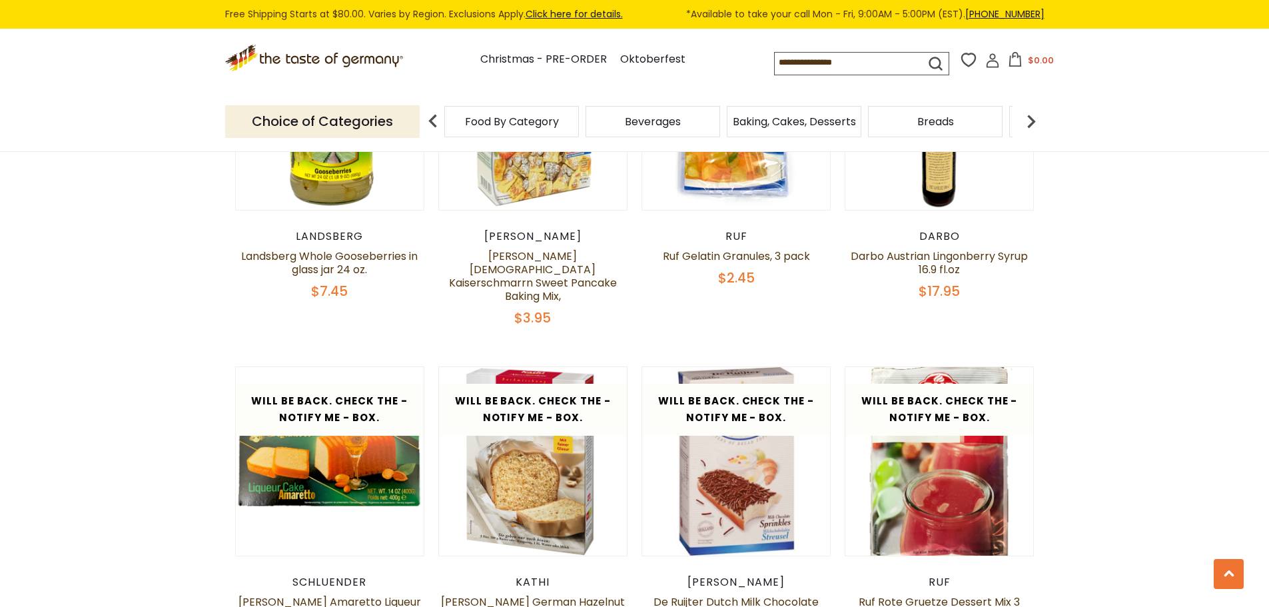
scroll to position [2154, 0]
